Goal: Register for event/course

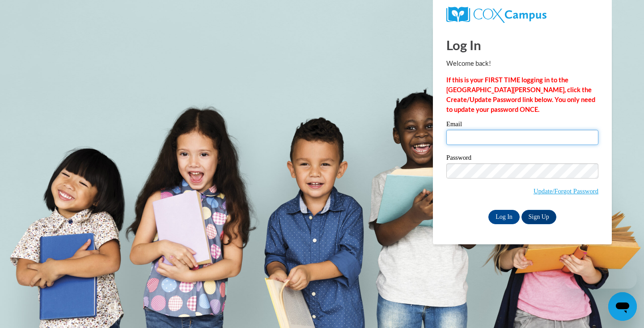
type input "[US_STATE]_Chatzimakris_qrnnS"
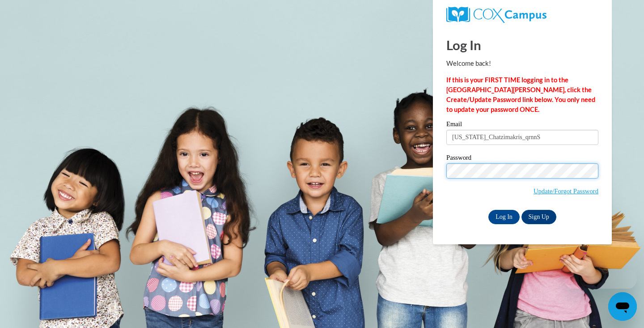
click at [503, 215] on input "Log In" at bounding box center [503, 217] width 31 height 14
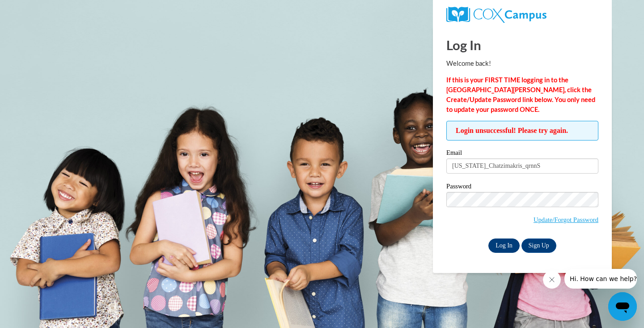
click at [504, 245] on input "Log In" at bounding box center [503, 245] width 31 height 14
click at [507, 127] on span "Login unsuccessful! Please try again." at bounding box center [522, 131] width 152 height 20
click at [503, 244] on input "Log In" at bounding box center [503, 245] width 31 height 14
drag, startPoint x: 533, startPoint y: 169, endPoint x: 511, endPoint y: 168, distance: 22.8
click at [511, 168] on input "[US_STATE]_Chatzimakris_qrnnS" at bounding box center [522, 165] width 152 height 15
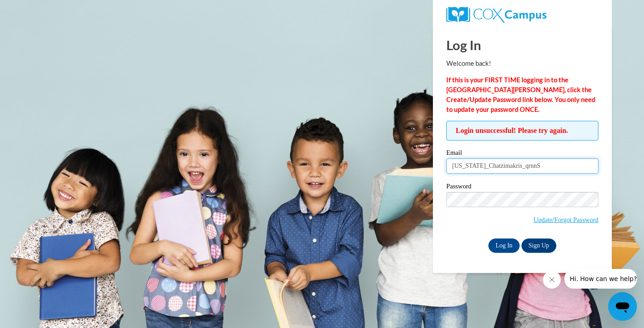
type input "Georgia_Chatzimakris"
drag, startPoint x: 517, startPoint y: 169, endPoint x: 451, endPoint y: 167, distance: 66.2
click at [451, 167] on input "Georgia_Chatzimakris" at bounding box center [522, 165] width 152 height 15
type input "[US_STATE]_Chatzimakris_qrnnS"
click at [504, 243] on input "Log In" at bounding box center [503, 245] width 31 height 14
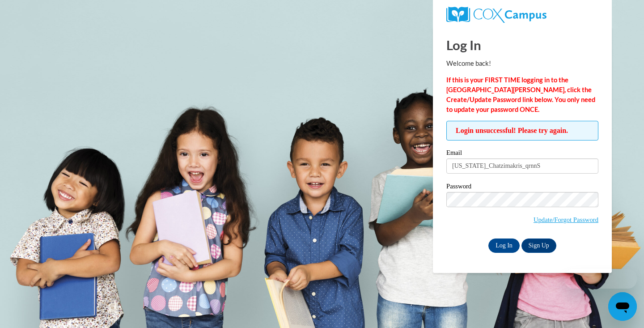
click at [393, 140] on body "Log In Welcome back! If this is your FIRST TIME logging in to the NEW Cox Campu…" at bounding box center [322, 164] width 644 height 328
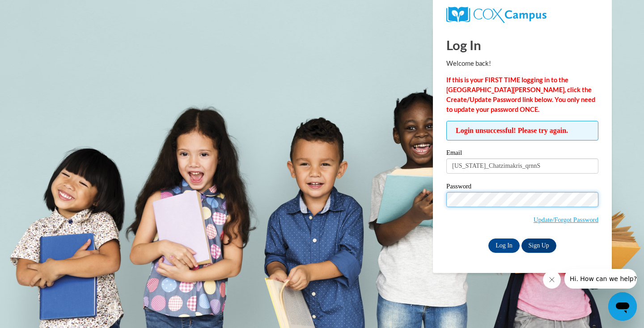
click at [503, 244] on input "Log In" at bounding box center [503, 245] width 31 height 14
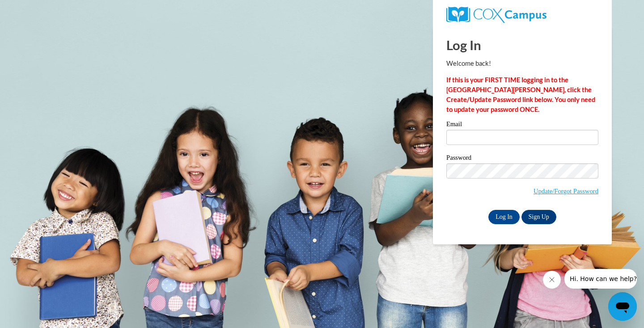
click at [515, 118] on div "Log In Welcome back! If this is your FIRST TIME logging in to the [GEOGRAPHIC_D…" at bounding box center [522, 125] width 152 height 197
click at [550, 213] on link "Sign Up" at bounding box center [538, 217] width 35 height 14
click at [490, 144] on input "Email" at bounding box center [522, 137] width 152 height 15
type input "[US_STATE]_Chatzimakris_qrnnS"
click at [573, 187] on link "Update/Forgot Password" at bounding box center [565, 190] width 65 height 7
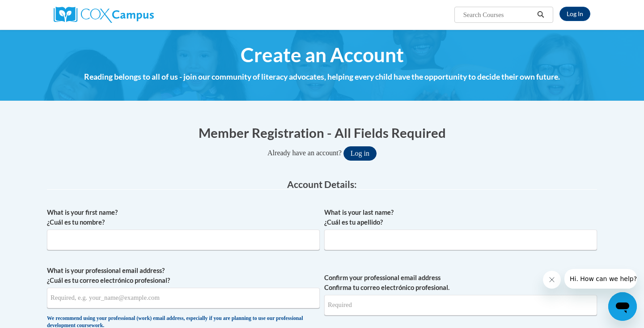
click at [363, 157] on button "Log in" at bounding box center [359, 153] width 33 height 14
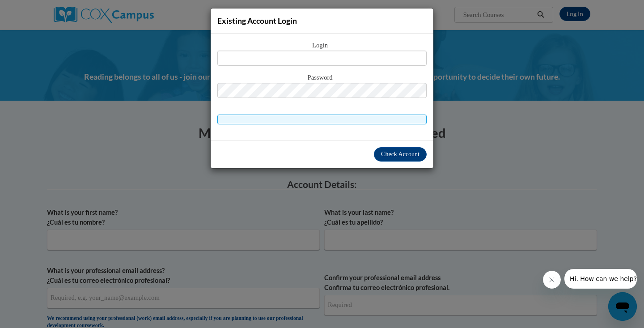
click at [340, 120] on span at bounding box center [321, 119] width 209 height 10
click at [456, 72] on div "Existing Account Login Login Password" at bounding box center [322, 164] width 644 height 328
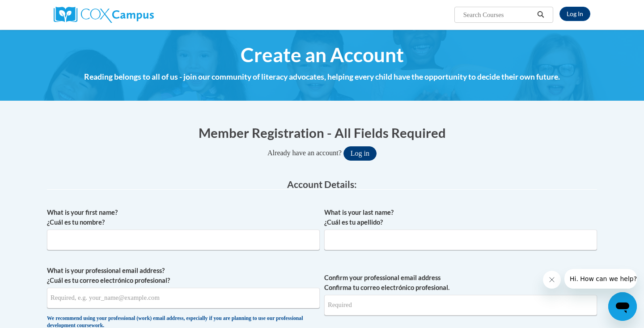
click at [363, 154] on button "Log in" at bounding box center [359, 153] width 33 height 14
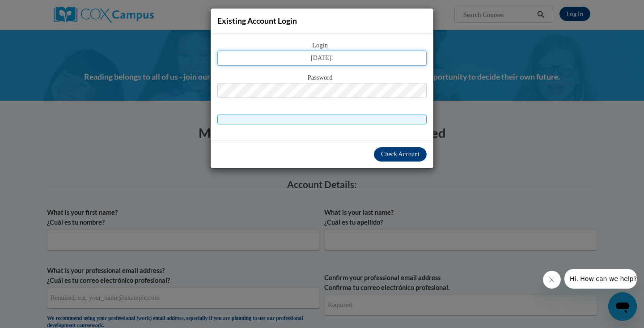
drag, startPoint x: 354, startPoint y: 59, endPoint x: 291, endPoint y: 59, distance: 62.6
click at [291, 59] on input "July2006!" at bounding box center [321, 58] width 209 height 15
type input "July2006!"
drag, startPoint x: 346, startPoint y: 60, endPoint x: 275, endPoint y: 59, distance: 70.6
click at [275, 59] on input "July2006!" at bounding box center [321, 58] width 209 height 15
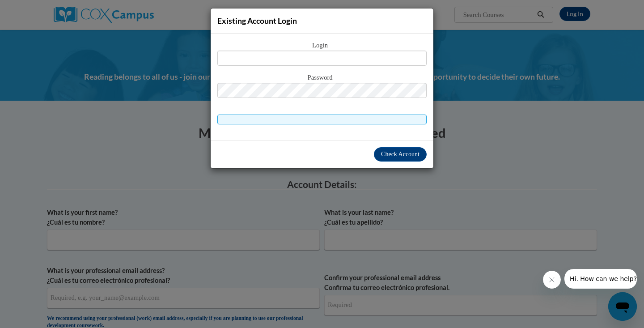
click at [300, 98] on div "Password" at bounding box center [321, 89] width 209 height 35
click at [421, 153] on button "Check Account" at bounding box center [400, 154] width 53 height 14
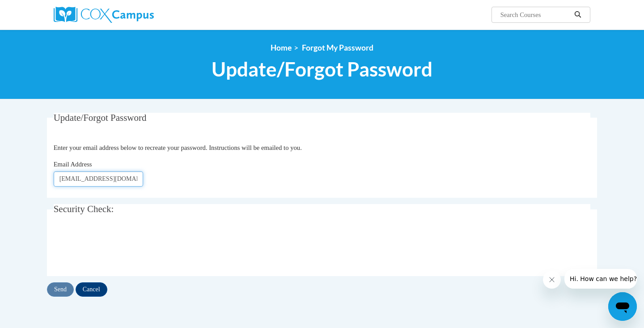
type input "[EMAIL_ADDRESS][DOMAIN_NAME]"
click at [607, 265] on body "Search Search... <en>Home</en><fr>Accueil</fr><de>Zuhause</de><it>Casa</it><es>…" at bounding box center [322, 257] width 644 height 515
click at [60, 289] on input "Send" at bounding box center [60, 289] width 27 height 14
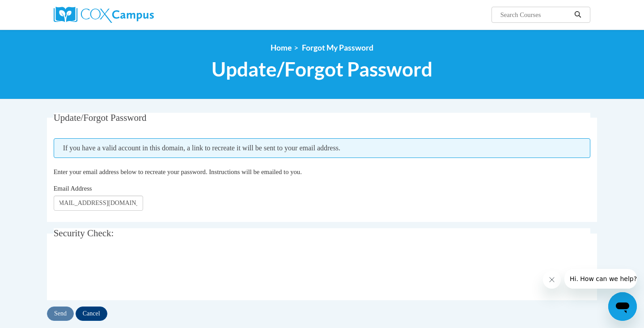
click at [212, 202] on div "Email Address gchatzimakris@gmail.com" at bounding box center [322, 196] width 537 height 27
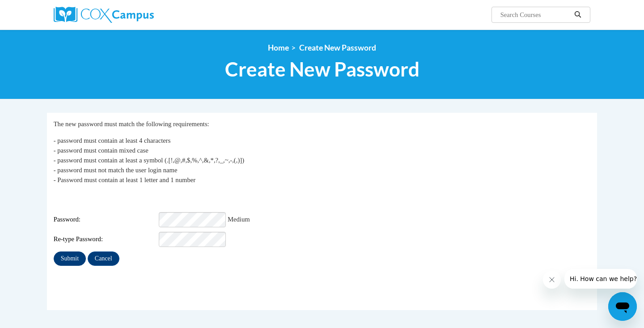
click at [66, 254] on input "Submit" at bounding box center [70, 258] width 32 height 14
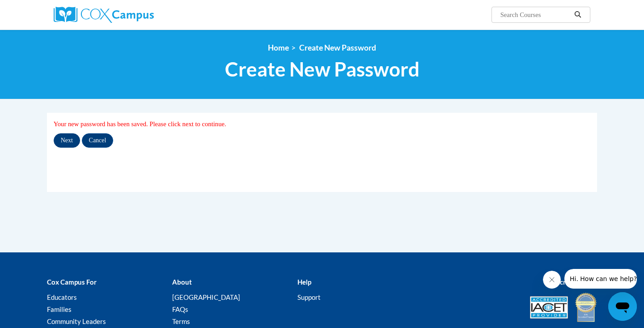
click at [67, 138] on input "Next" at bounding box center [67, 140] width 26 height 14
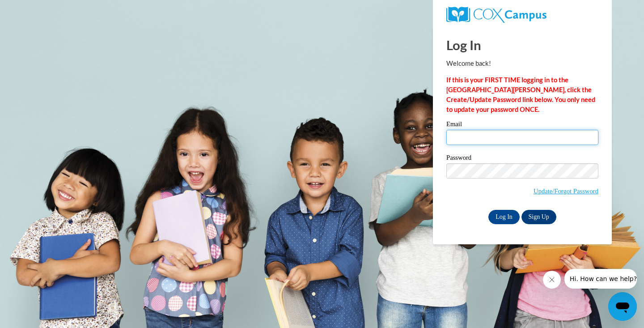
type input "[US_STATE]_Chatzimakris_qrnnS"
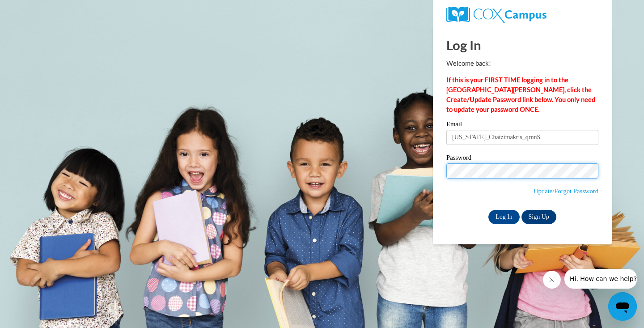
click at [503, 215] on input "Log In" at bounding box center [503, 217] width 31 height 14
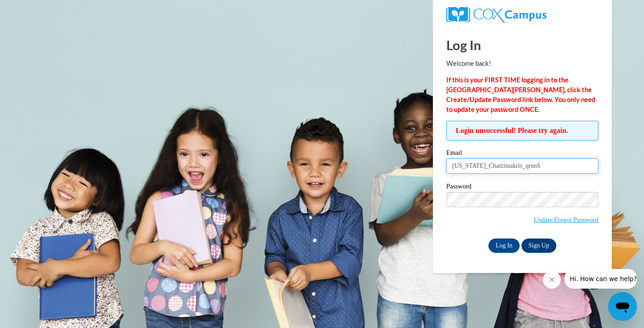
click at [522, 167] on input "[US_STATE]_Chatzimakris_qrnnS" at bounding box center [522, 165] width 152 height 15
drag, startPoint x: 536, startPoint y: 167, endPoint x: 451, endPoint y: 164, distance: 85.4
click at [451, 164] on input "[US_STATE]_Chatzimakris_qrnnS" at bounding box center [522, 165] width 152 height 15
type input "[EMAIL_ADDRESS][DOMAIN_NAME]"
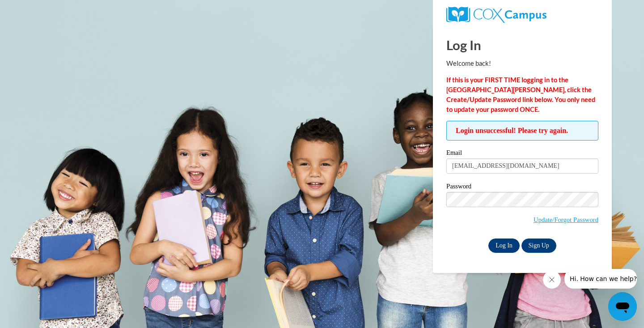
click at [505, 247] on input "Log In" at bounding box center [503, 245] width 31 height 14
click at [404, 186] on body "Log In Welcome back! If this is your FIRST TIME logging in to the NEW Cox Campu…" at bounding box center [322, 164] width 644 height 328
click at [503, 244] on input "Log In" at bounding box center [503, 245] width 31 height 14
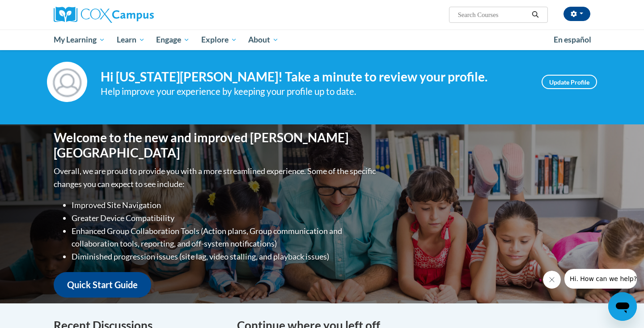
scroll to position [14, 0]
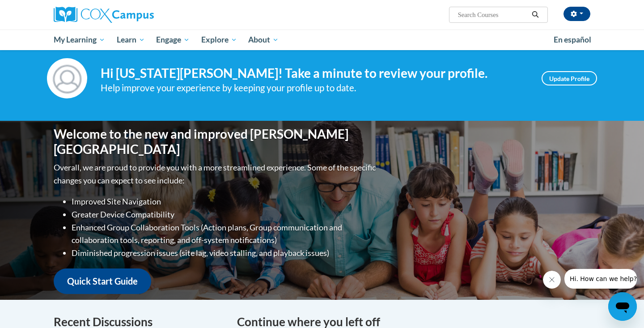
click at [129, 270] on link "Quick Start Guide" at bounding box center [102, 280] width 97 height 25
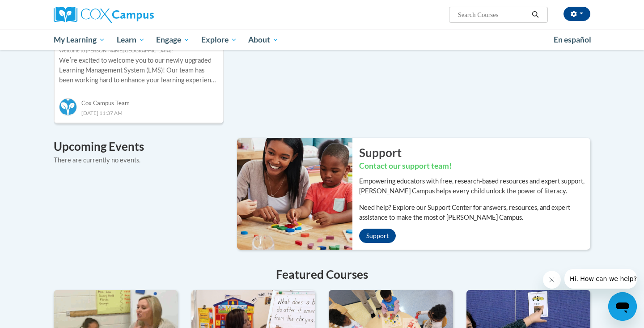
scroll to position [406, 0]
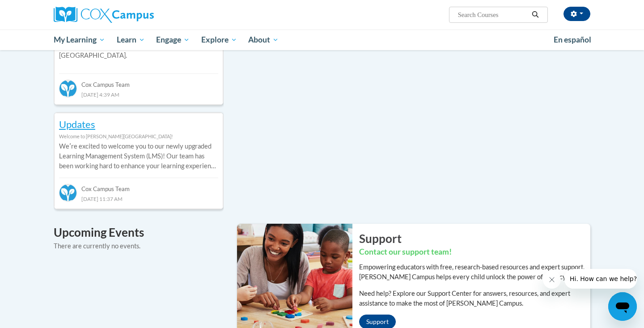
click at [509, 13] on input "Search..." at bounding box center [493, 14] width 72 height 11
type input "trauma"
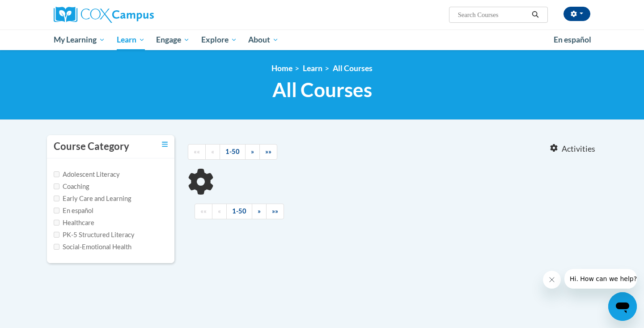
type input "trauma"
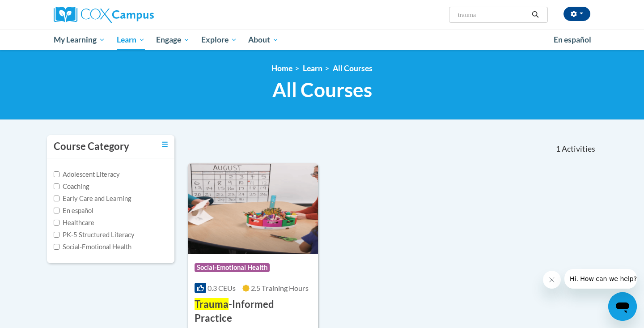
click at [228, 301] on h3 "Trauma -Informed Practice" at bounding box center [252, 311] width 117 height 28
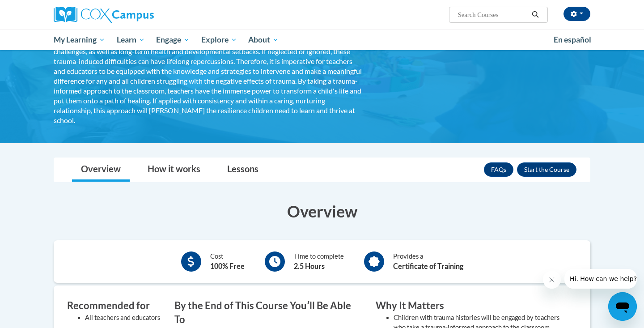
scroll to position [96, 0]
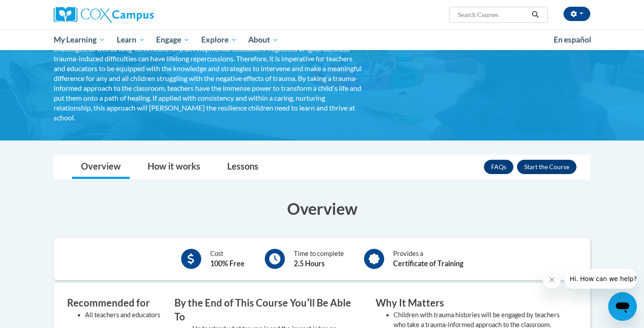
click at [545, 168] on button "Enroll" at bounding box center [546, 167] width 59 height 14
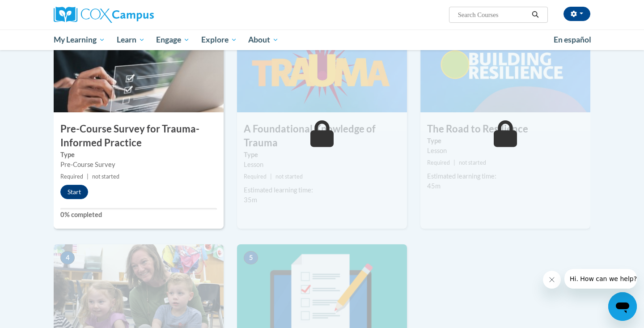
scroll to position [188, 0]
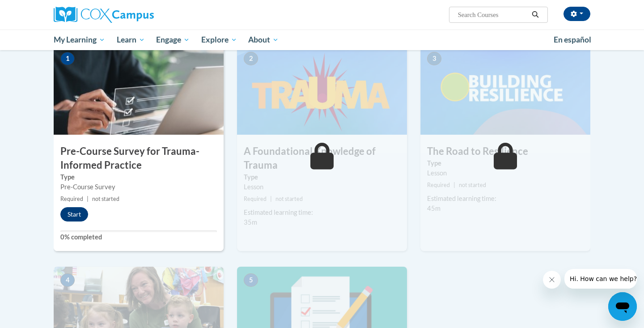
click at [72, 217] on button "Start" at bounding box center [74, 214] width 28 height 14
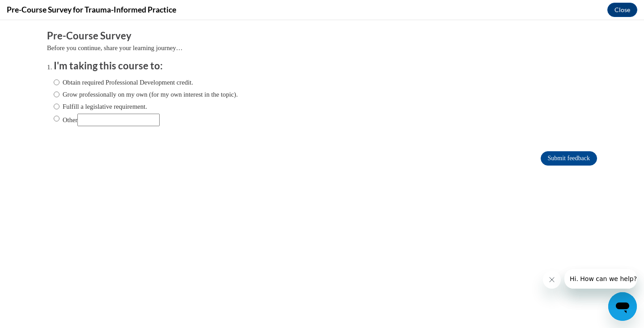
scroll to position [0, 0]
click at [58, 84] on input "Obtain required Professional Development credit." at bounding box center [57, 82] width 6 height 10
radio input "true"
click at [55, 82] on input "Obtain required Professional Development credit." at bounding box center [57, 82] width 6 height 10
click at [56, 116] on input "Other" at bounding box center [57, 119] width 6 height 10
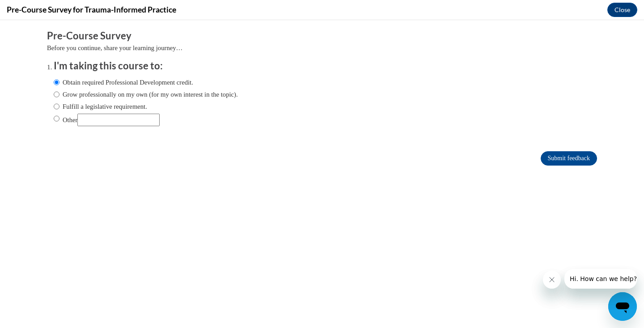
radio input "true"
click at [99, 125] on input "Other" at bounding box center [118, 120] width 82 height 13
type input "i am taking this for school"
click at [557, 152] on input "Submit feedback" at bounding box center [568, 158] width 56 height 14
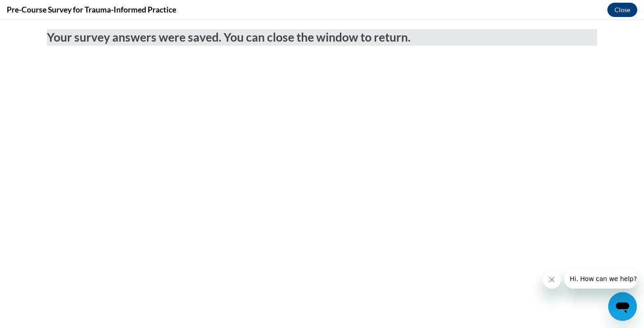
click at [622, 10] on button "Close" at bounding box center [622, 10] width 30 height 14
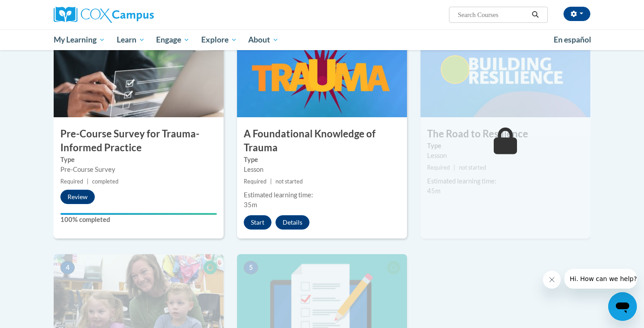
scroll to position [206, 0]
click at [265, 219] on button "Start" at bounding box center [258, 222] width 28 height 14
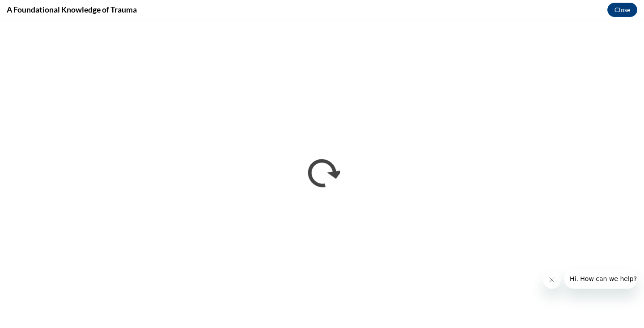
scroll to position [0, 0]
click at [549, 277] on icon "Close message from company" at bounding box center [551, 279] width 7 height 7
